Goal: Task Accomplishment & Management: Manage account settings

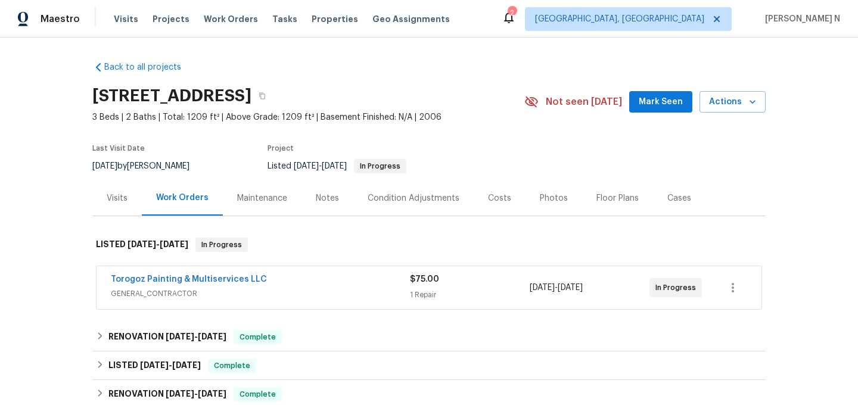
click at [276, 200] on div "Maintenance" at bounding box center [262, 198] width 50 height 12
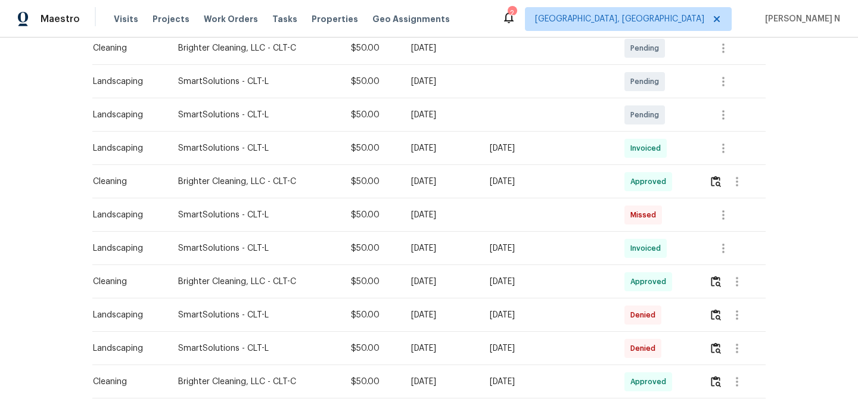
scroll to position [236, 0]
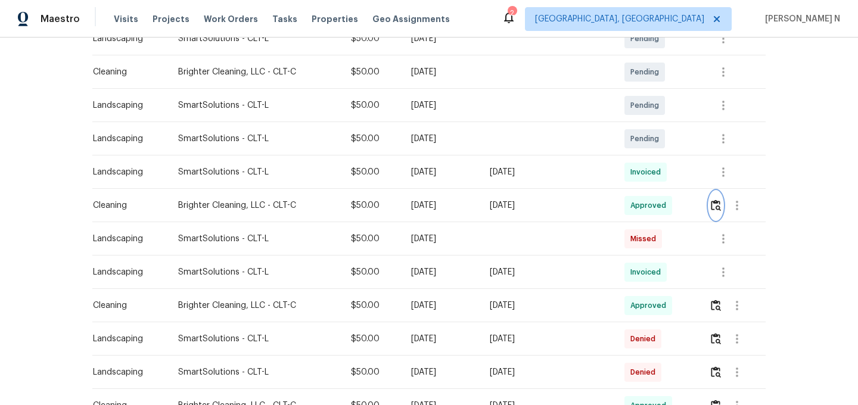
click at [714, 206] on img "button" at bounding box center [716, 205] width 10 height 11
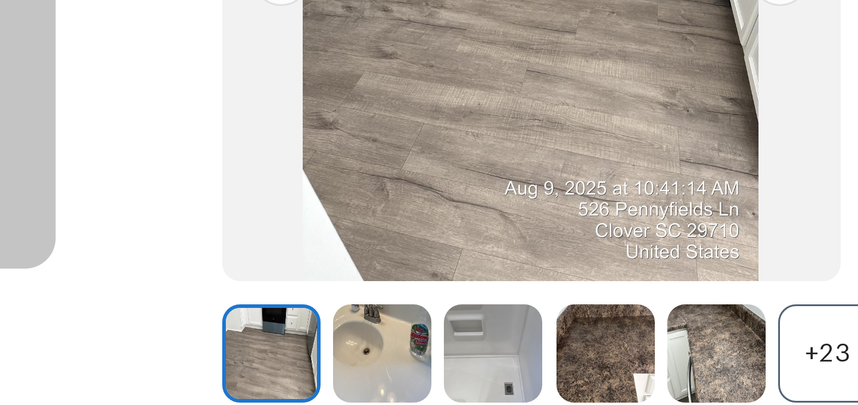
scroll to position [114, 0]
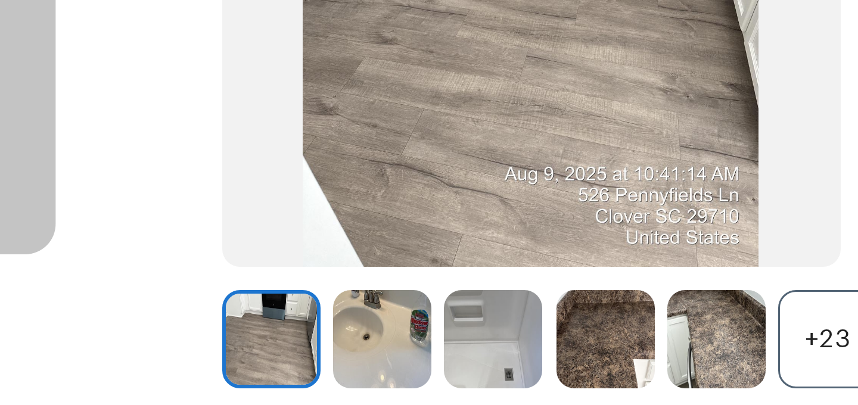
click at [371, 201] on img at bounding box center [370, 202] width 33 height 33
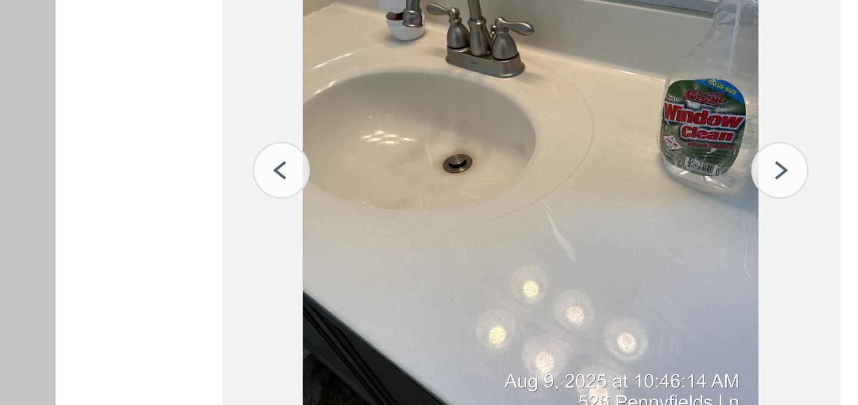
scroll to position [40, 0]
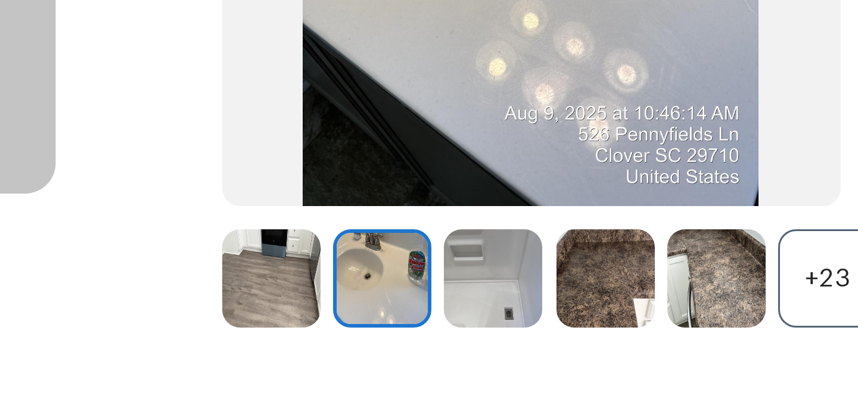
click at [404, 185] on img at bounding box center [407, 182] width 33 height 33
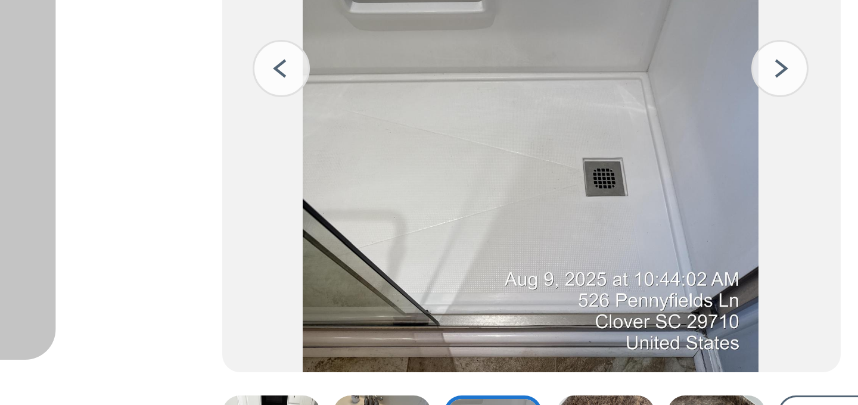
scroll to position [96, 0]
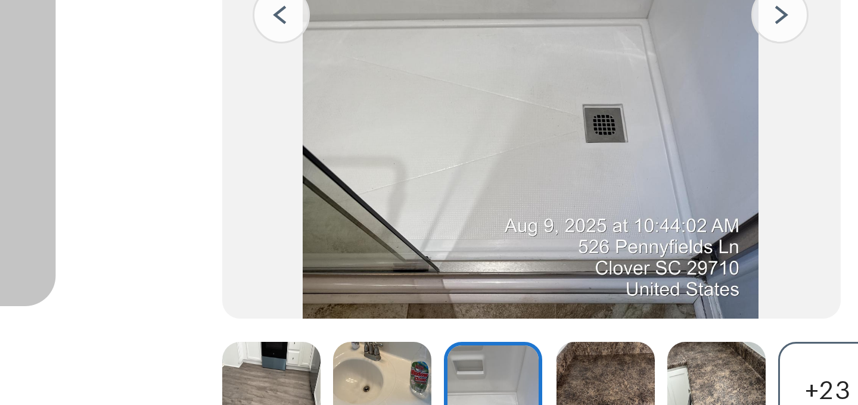
click at [513, 212] on div "+23" at bounding box center [518, 220] width 33 height 33
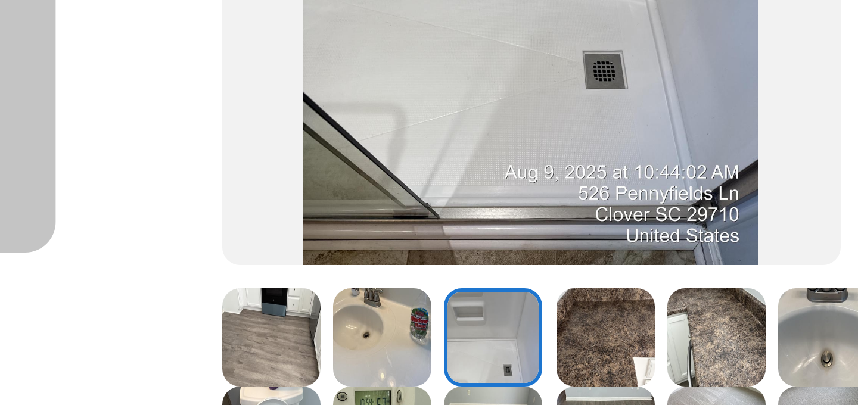
click at [443, 207] on img at bounding box center [444, 202] width 33 height 33
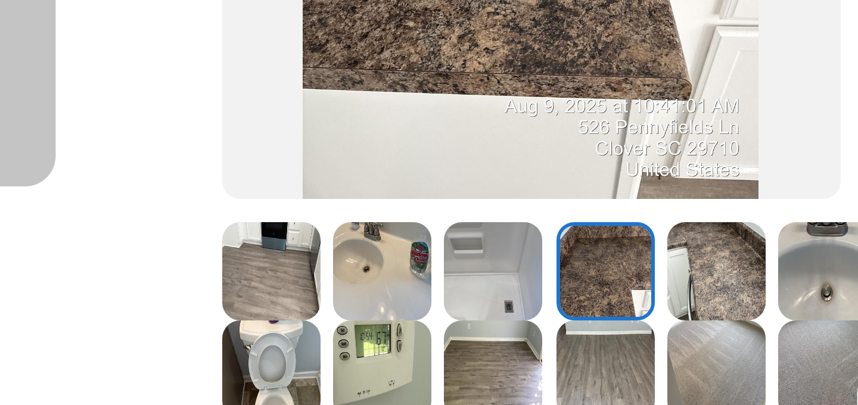
scroll to position [144, 0]
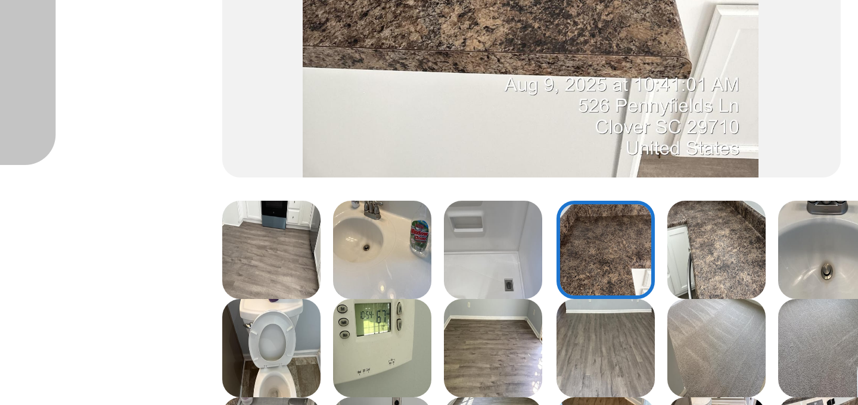
click at [485, 180] on img at bounding box center [481, 173] width 33 height 33
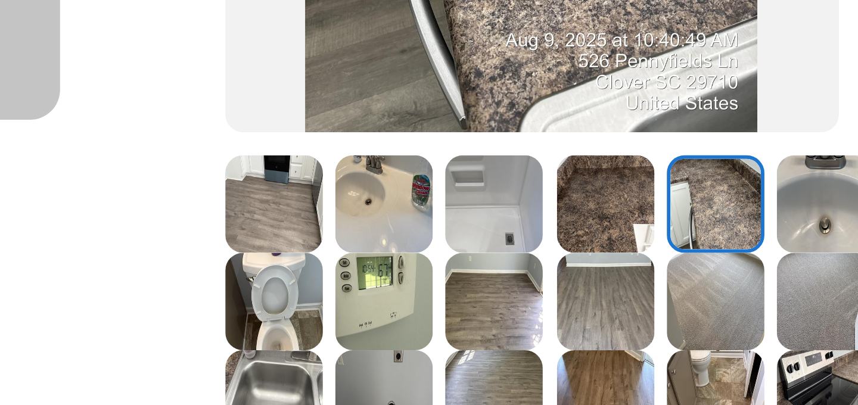
scroll to position [177, 0]
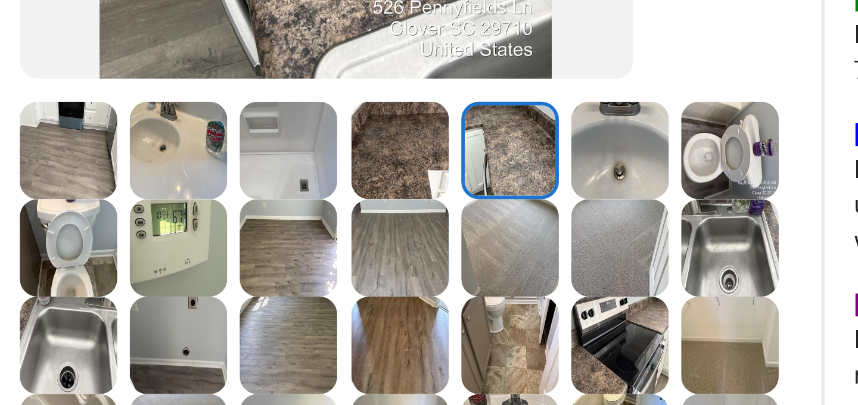
click at [516, 146] on img at bounding box center [518, 139] width 33 height 33
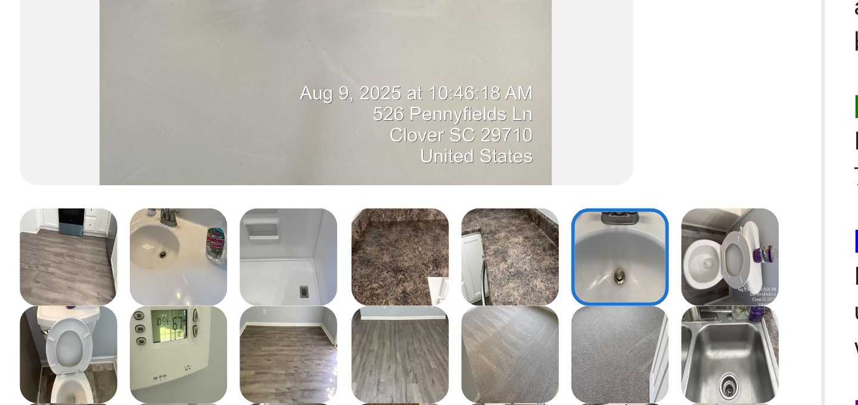
scroll to position [146, 0]
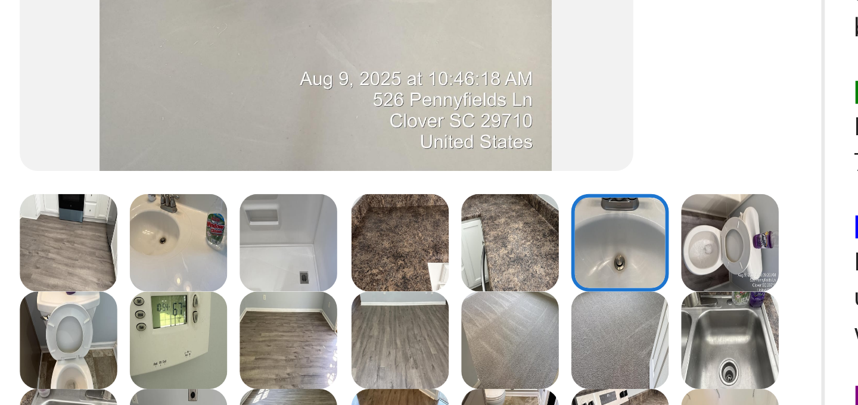
click at [547, 164] on img at bounding box center [555, 170] width 33 height 33
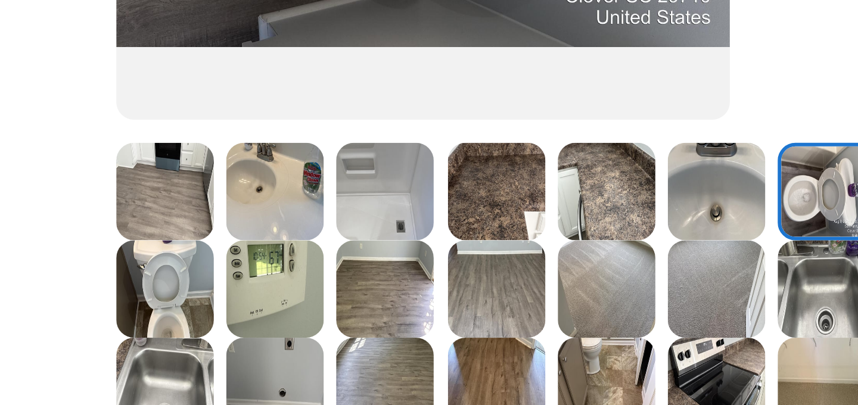
scroll to position [169, 0]
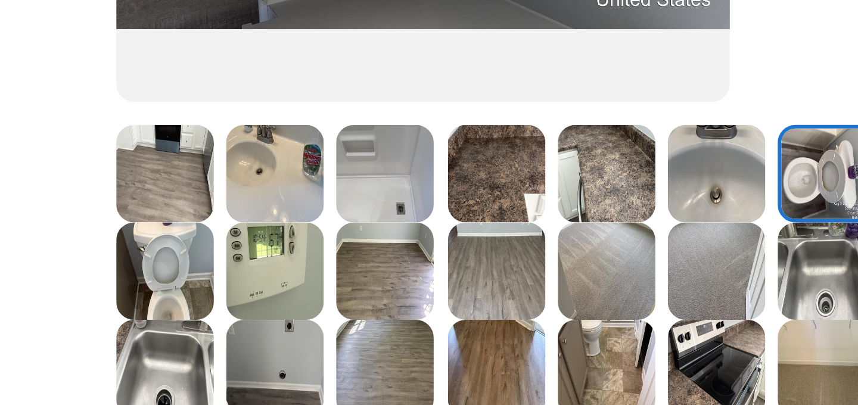
click at [335, 184] on img at bounding box center [333, 180] width 33 height 33
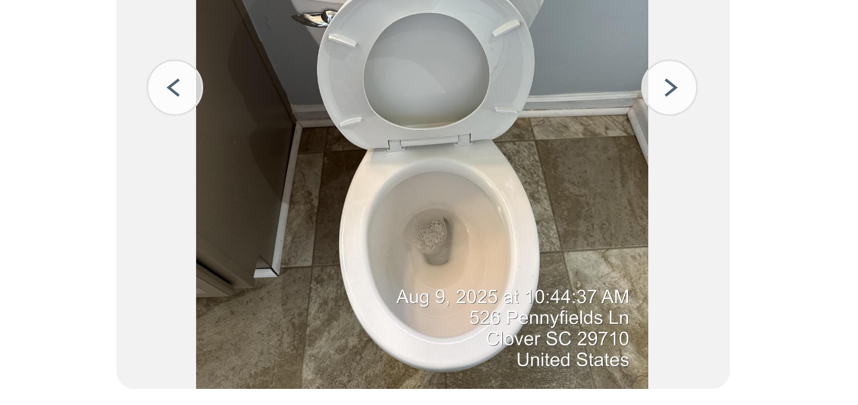
scroll to position [70, 0]
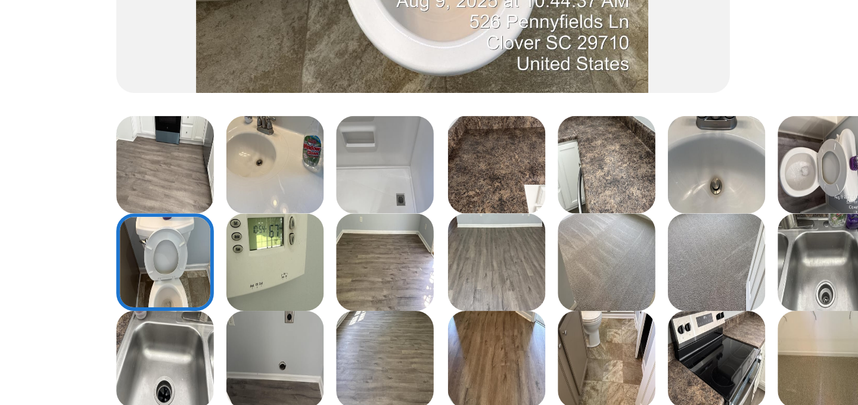
click at [382, 187] on img at bounding box center [370, 177] width 33 height 33
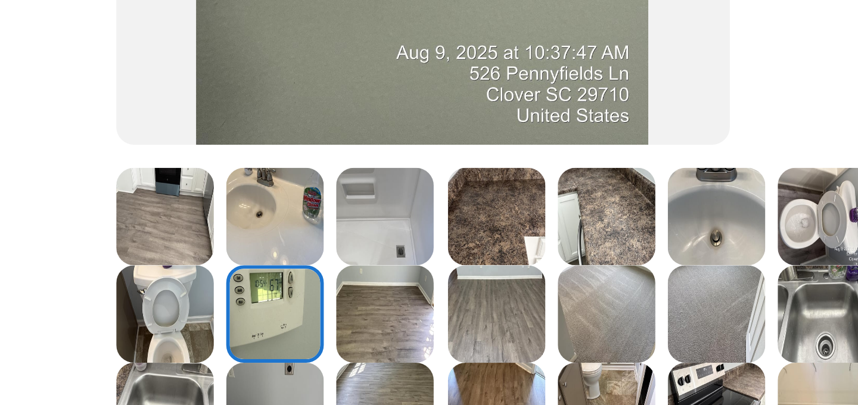
scroll to position [157, 0]
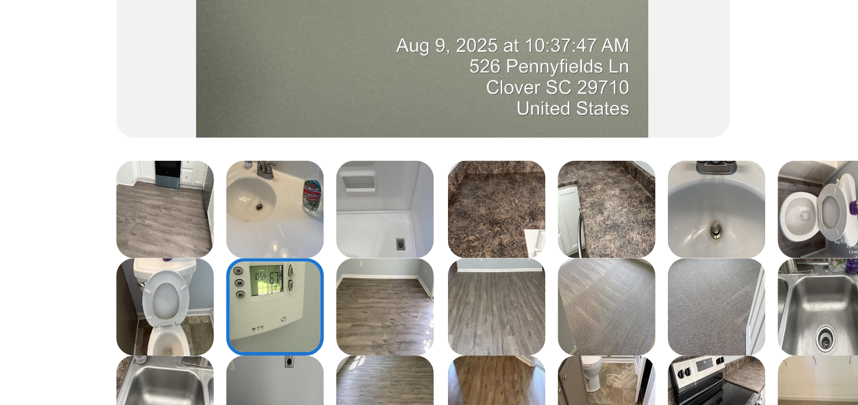
click at [400, 201] on img at bounding box center [407, 192] width 33 height 33
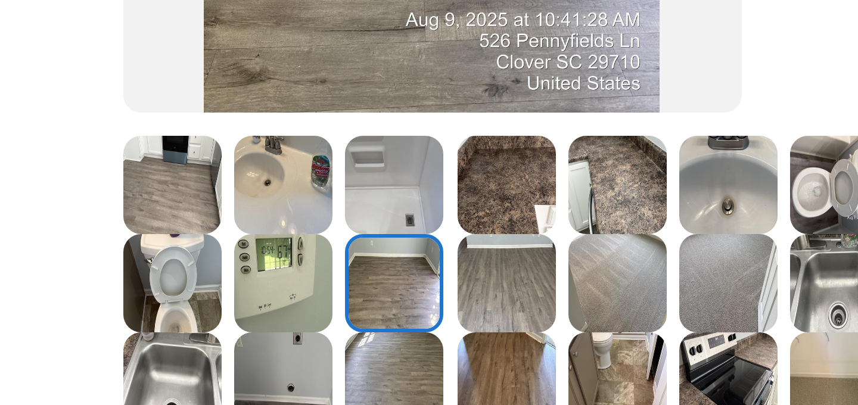
scroll to position [155, 0]
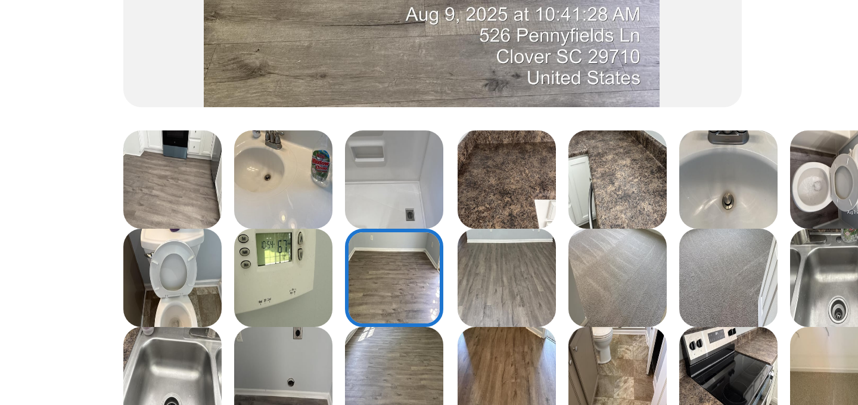
click at [441, 194] on img at bounding box center [444, 194] width 33 height 33
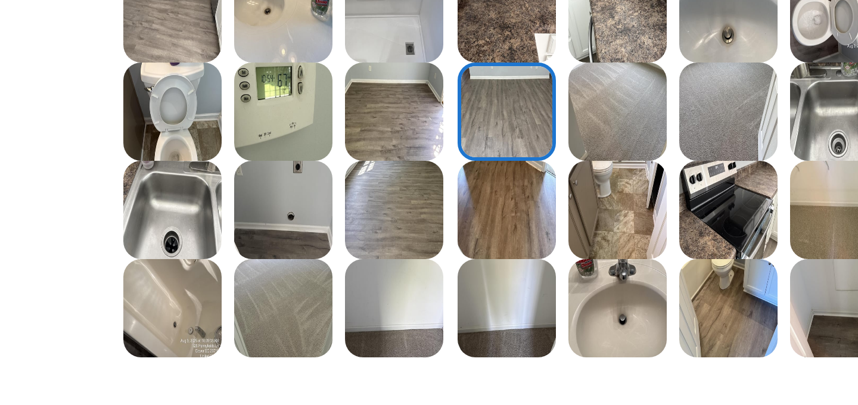
scroll to position [219, 0]
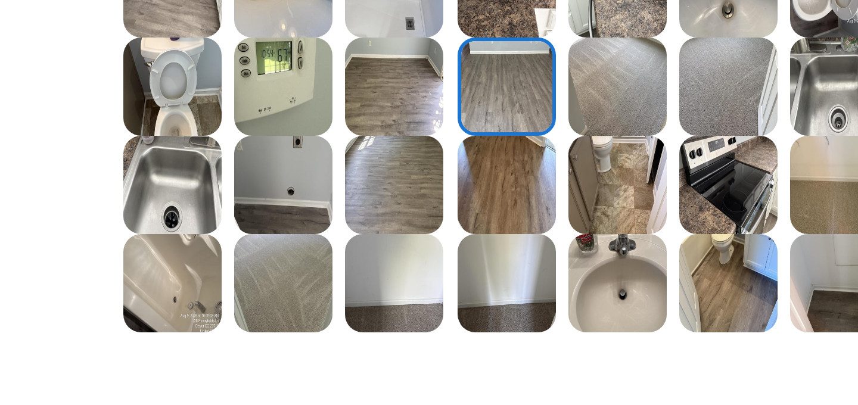
click at [345, 189] on img at bounding box center [333, 195] width 33 height 33
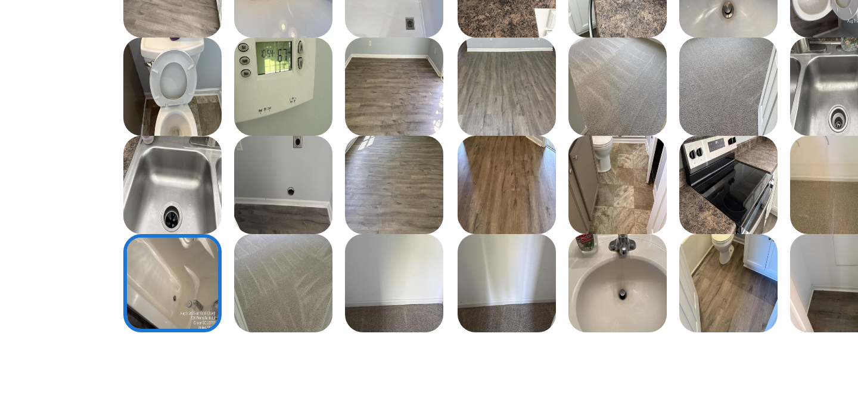
click at [343, 171] on img at bounding box center [333, 163] width 33 height 33
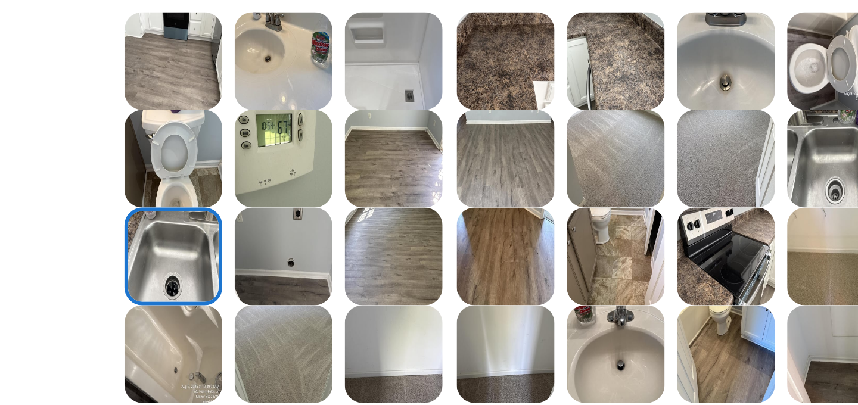
scroll to position [198, 0]
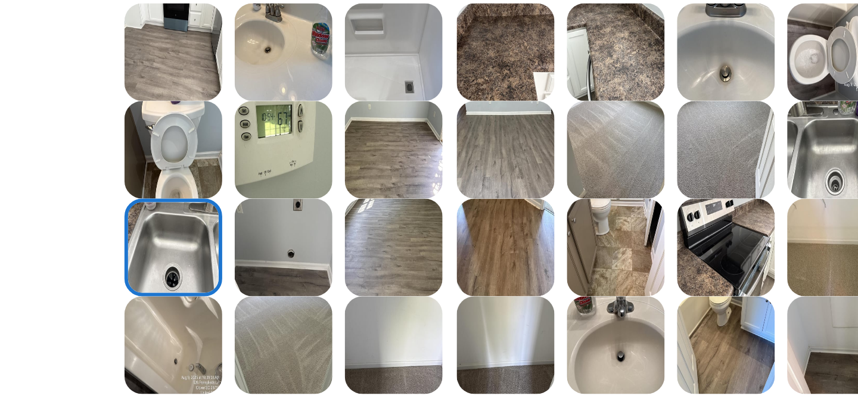
click at [373, 183] on img at bounding box center [370, 183] width 33 height 33
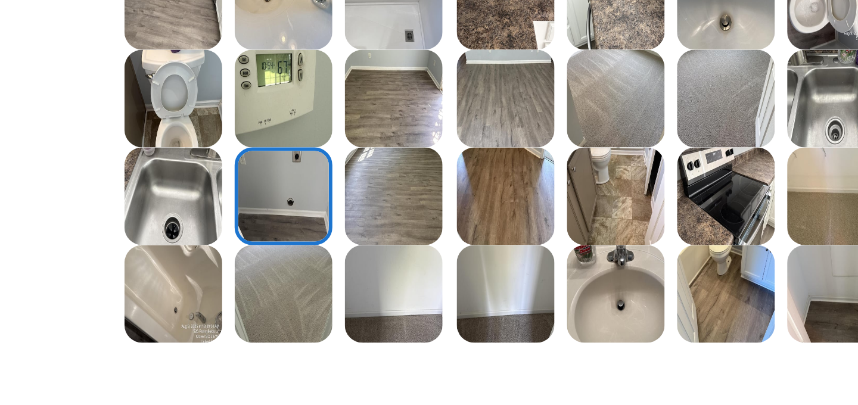
scroll to position [217, 0]
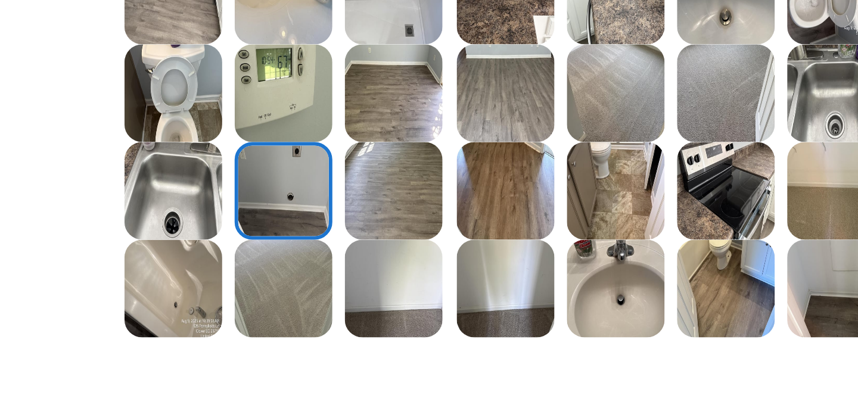
click at [431, 196] on img at bounding box center [444, 197] width 33 height 33
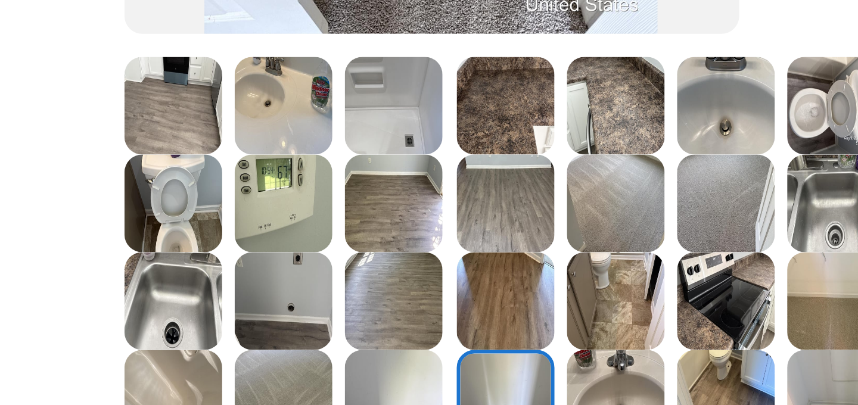
scroll to position [192, 0]
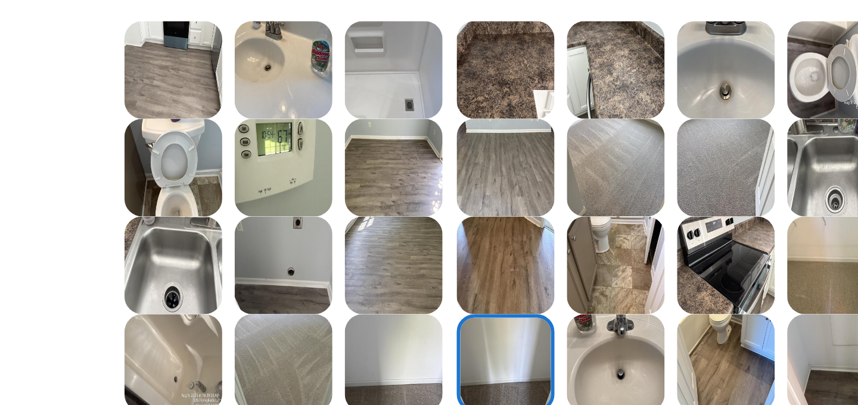
click at [517, 180] on img at bounding box center [518, 189] width 33 height 33
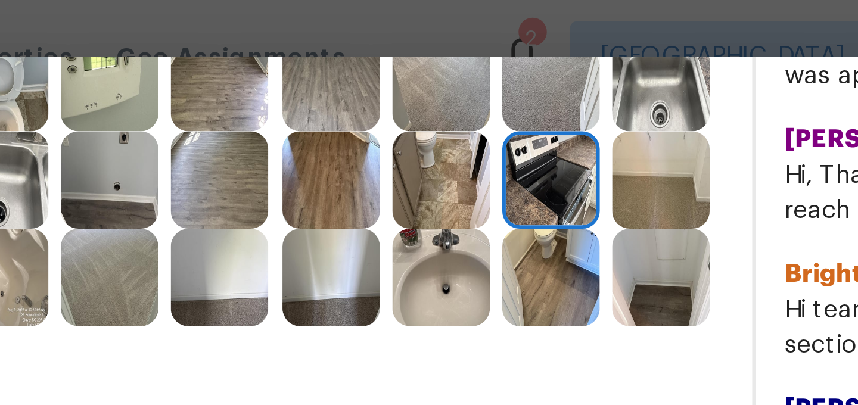
scroll to position [339, 0]
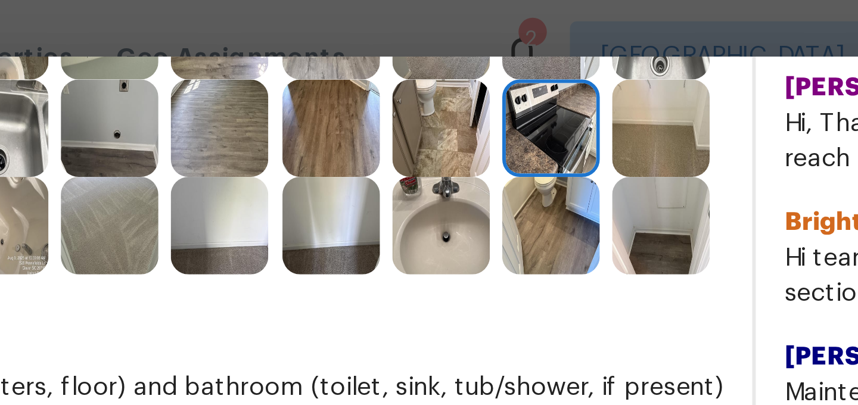
click at [545, 71] on img at bounding box center [555, 76] width 33 height 33
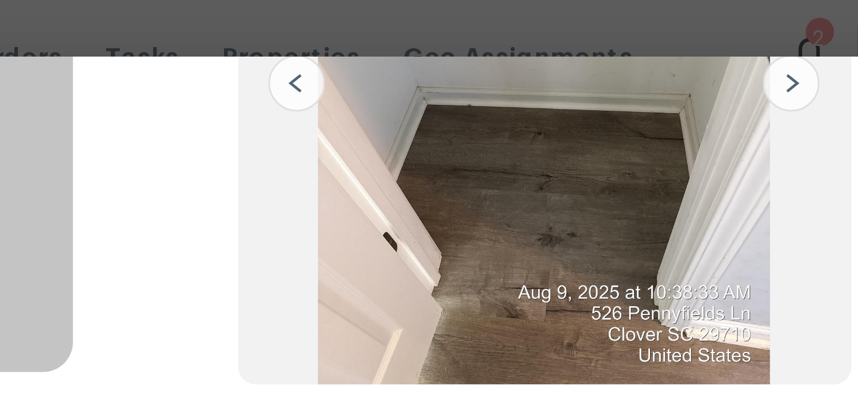
scroll to position [158, 0]
